Goal: Book appointment/travel/reservation

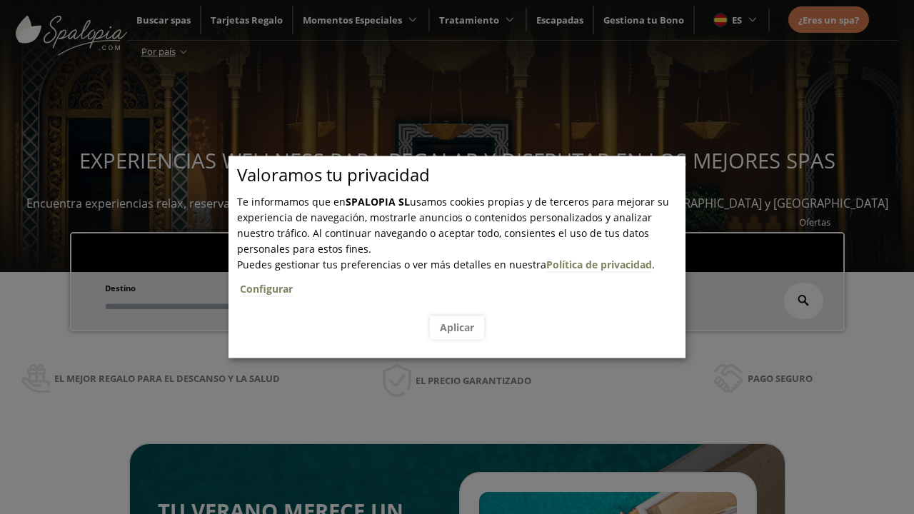
scroll to position [243, 0]
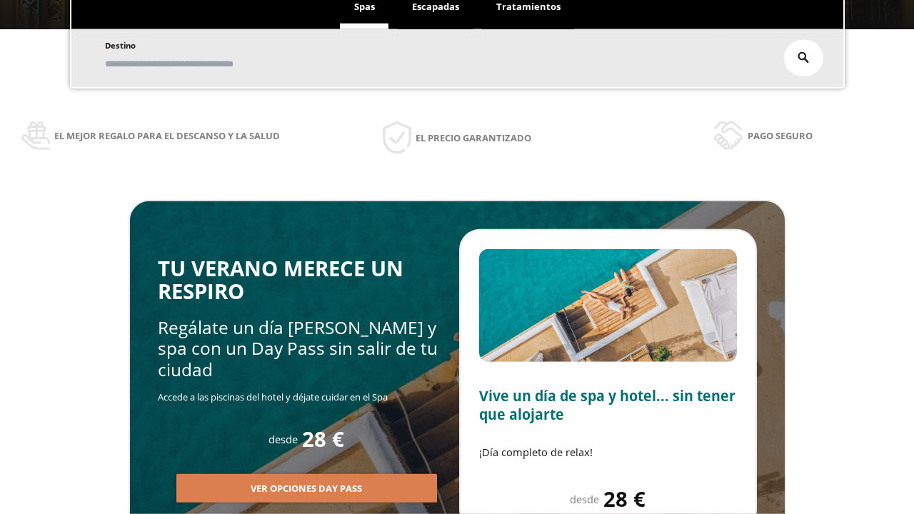
click at [436, 13] on span "Escapadas" at bounding box center [435, 6] width 47 height 13
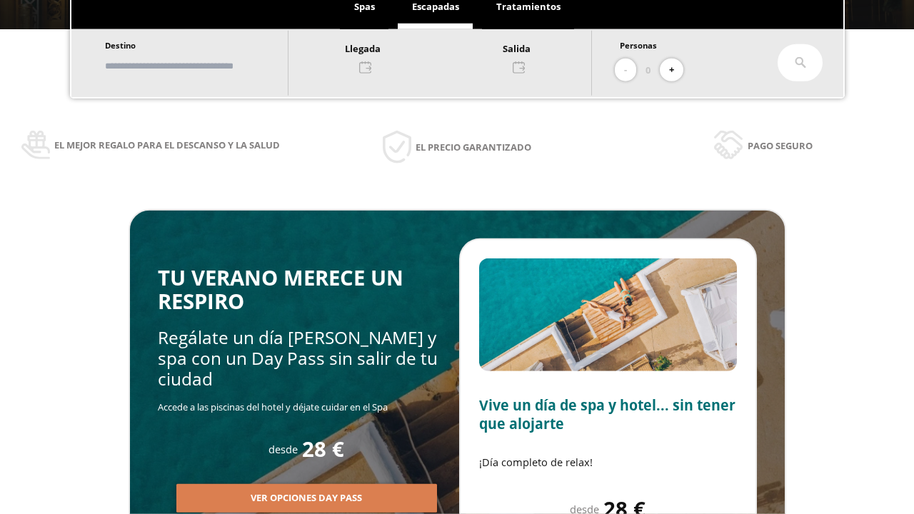
scroll to position [0, 0]
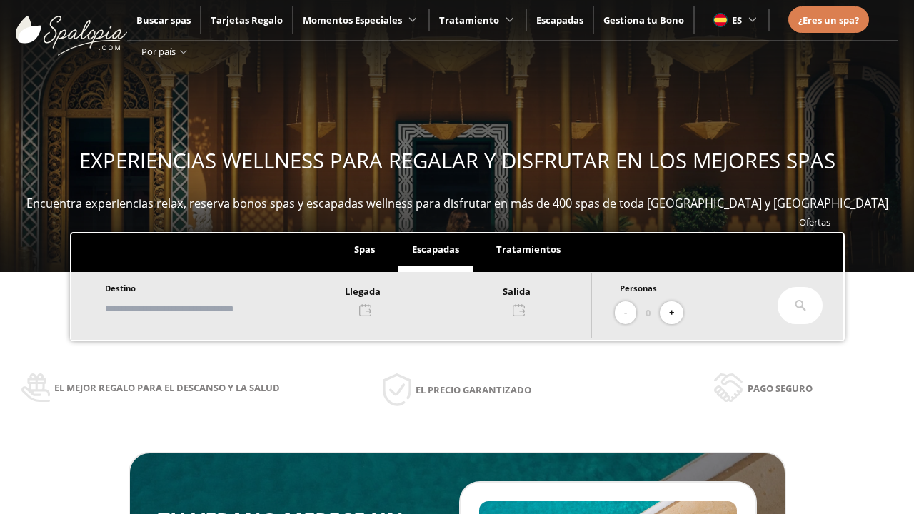
click at [201, 308] on input "text" at bounding box center [190, 308] width 178 height 25
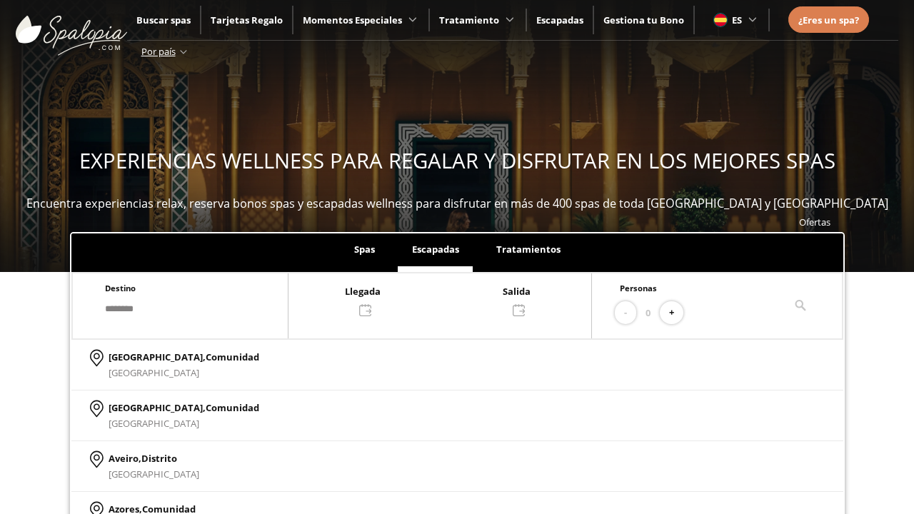
click at [454, 299] on div at bounding box center [439, 300] width 303 height 34
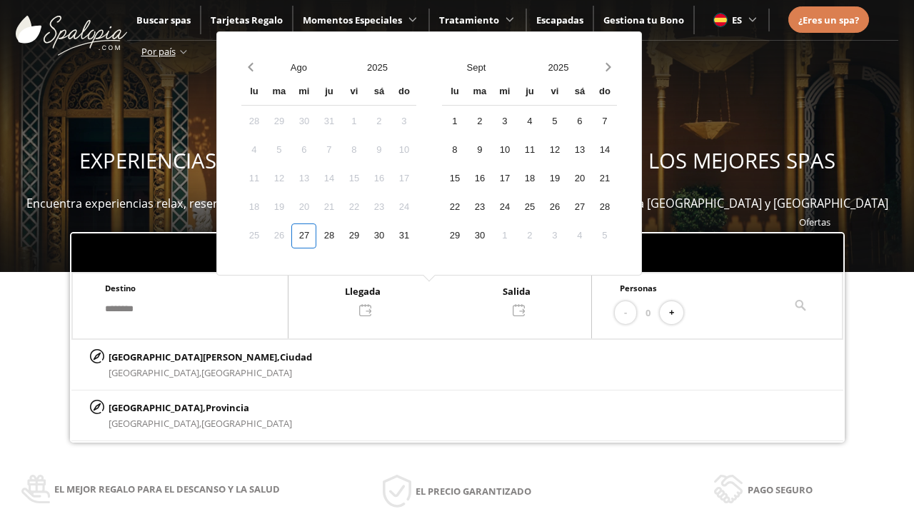
click at [366, 236] on div "29" at bounding box center [353, 236] width 25 height 25
click at [391, 236] on div "30" at bounding box center [378, 236] width 25 height 25
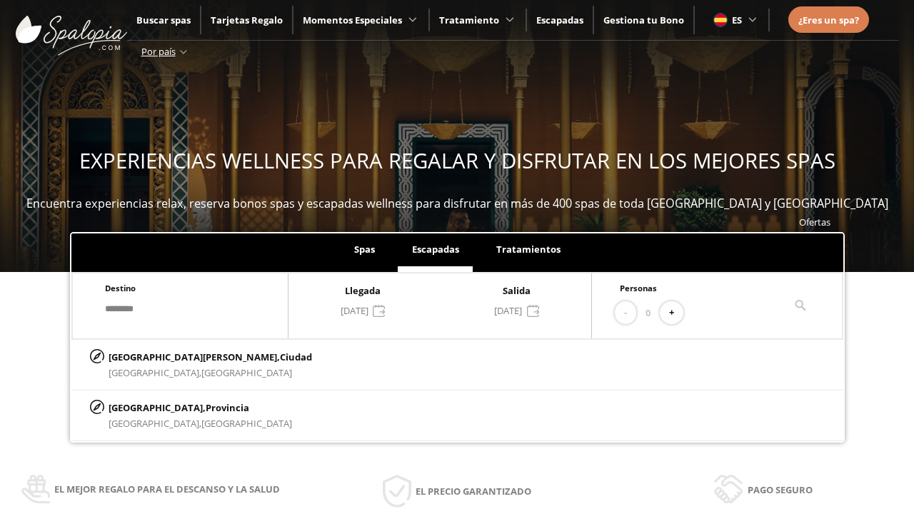
click at [676, 313] on button "+" at bounding box center [672, 313] width 24 height 24
click at [179, 356] on p "[GEOGRAPHIC_DATA][PERSON_NAME], [GEOGRAPHIC_DATA]" at bounding box center [211, 357] width 204 height 16
type input "**********"
